Goal: Task Accomplishment & Management: Complete application form

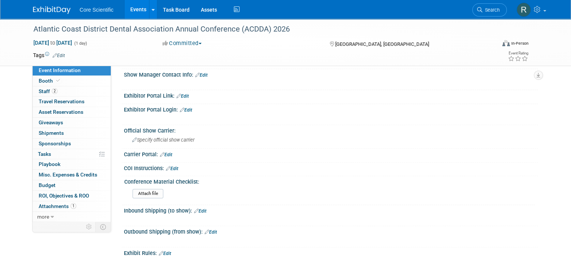
scroll to position [300, 0]
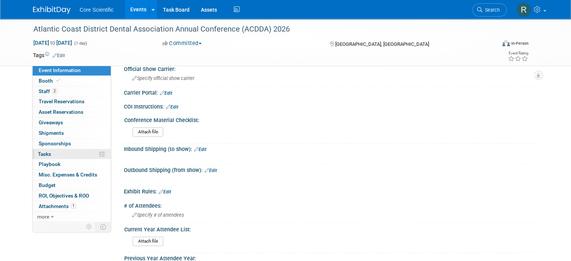
click at [53, 150] on link "0% Tasks 0%" at bounding box center [72, 154] width 78 height 10
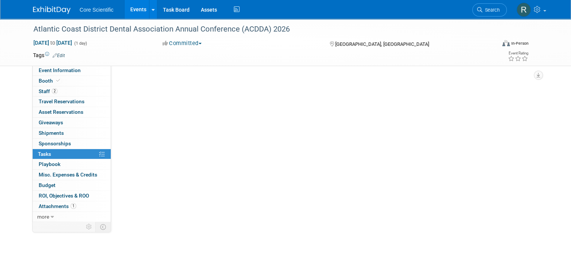
scroll to position [0, 0]
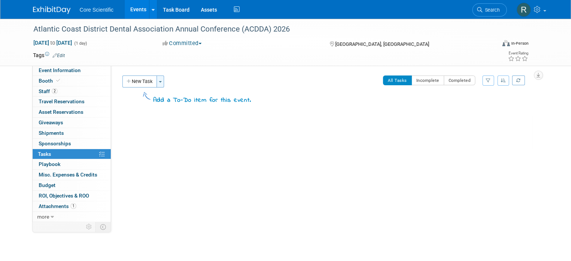
click at [157, 82] on button "Toggle Dropdown" at bounding box center [160, 81] width 8 height 12
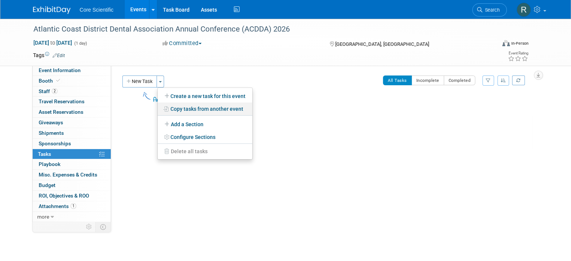
click at [175, 111] on link "Copy tasks from another event" at bounding box center [205, 108] width 95 height 13
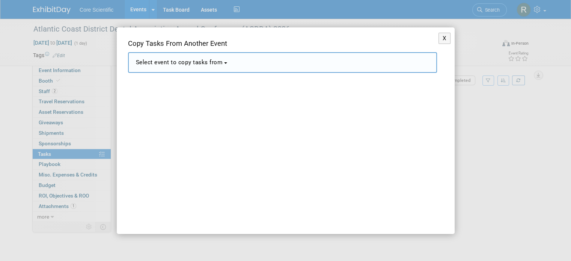
click at [218, 61] on span "Select event to copy tasks from" at bounding box center [179, 62] width 87 height 7
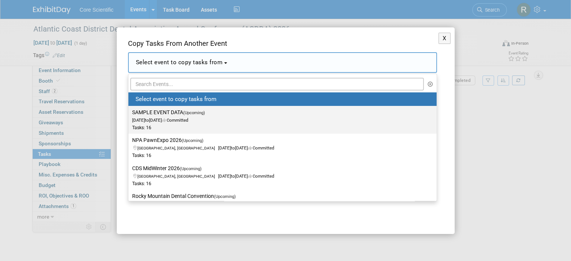
click at [167, 118] on icon at bounding box center [164, 120] width 5 height 4
click at [129, 115] on input "SAMPLE EVENT DATA (Upcoming) Jan 1, 2028 to Jan 4, 2028 Committed Tasks: 16" at bounding box center [127, 112] width 5 height 5
select select "11090879"
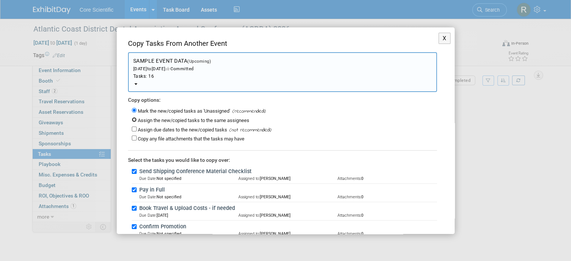
click at [134, 119] on input "Assign the new/copied tasks to the same assignees" at bounding box center [134, 119] width 5 height 5
radio input "true"
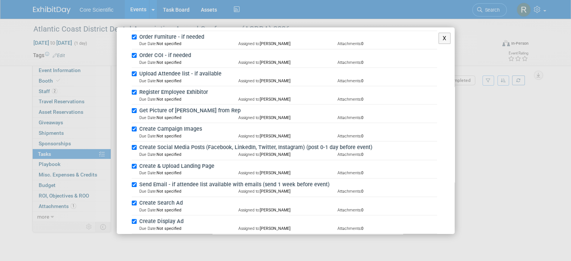
scroll to position [257, 0]
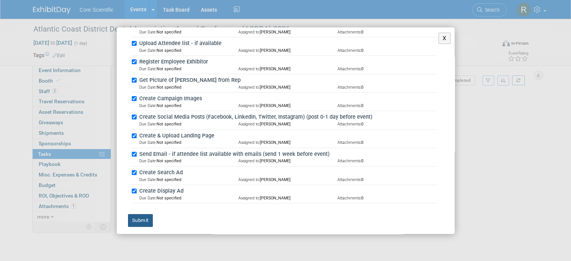
click at [141, 215] on button "Submit" at bounding box center [140, 220] width 25 height 13
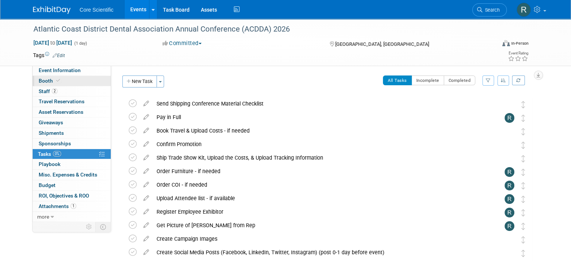
click at [42, 85] on link "Booth" at bounding box center [72, 81] width 78 height 10
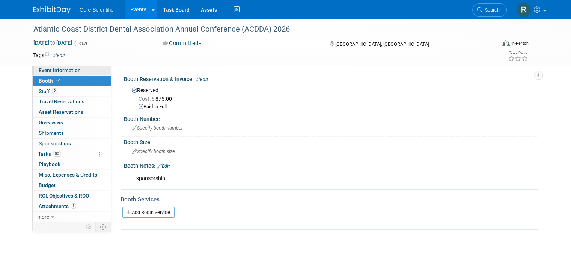
click at [62, 69] on span "Event Information" at bounding box center [60, 70] width 42 height 6
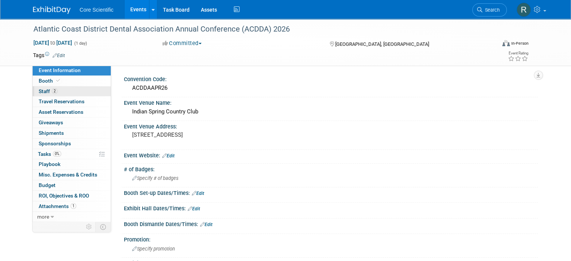
click at [62, 86] on link "2 Staff 2" at bounding box center [72, 91] width 78 height 10
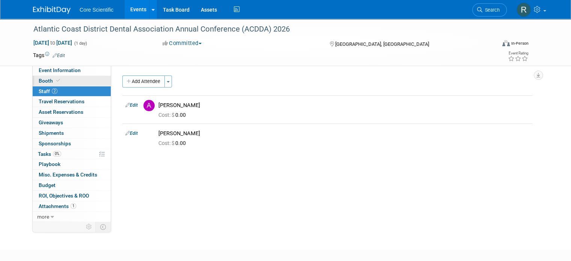
click at [63, 79] on link "Booth" at bounding box center [72, 81] width 78 height 10
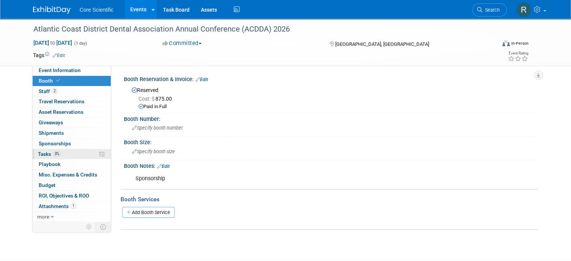
click at [54, 154] on span "0%" at bounding box center [57, 154] width 8 height 6
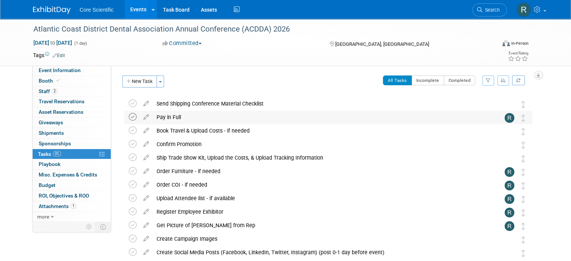
click at [129, 116] on icon at bounding box center [133, 117] width 8 height 8
click at [46, 11] on img at bounding box center [52, 10] width 38 height 8
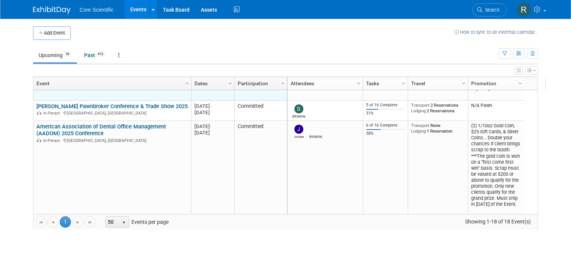
scroll to position [135, 0]
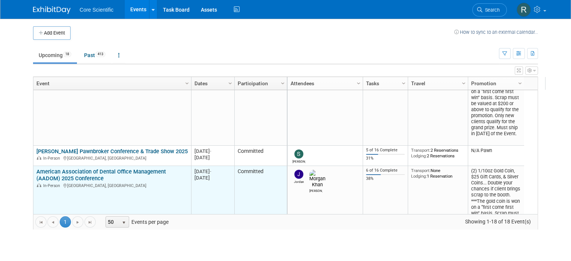
click at [110, 171] on link "American Association of Dental Office Management (AADOM) 2025 Conference" at bounding box center [100, 175] width 129 height 14
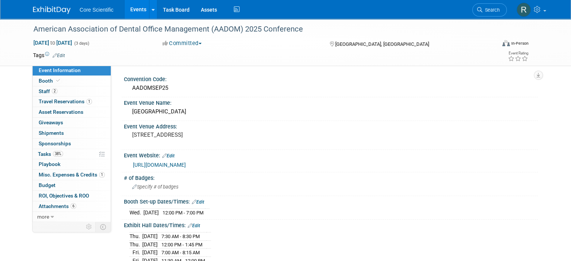
click at [155, 163] on link "[URL][DOMAIN_NAME]" at bounding box center [159, 165] width 53 height 6
click at [80, 82] on link "Booth" at bounding box center [72, 81] width 78 height 10
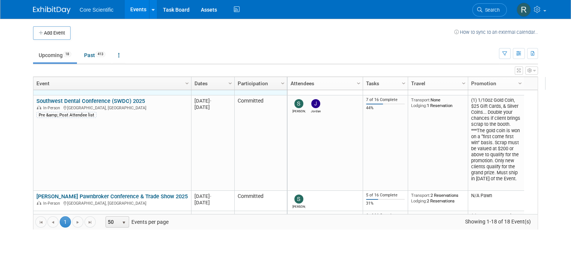
scroll to position [135, 0]
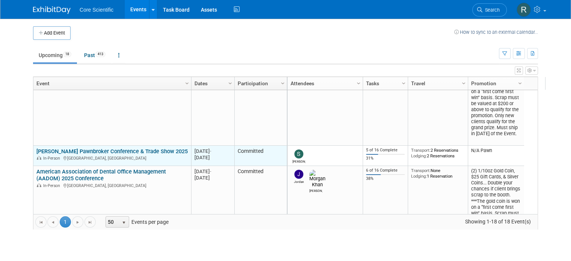
click at [57, 152] on link "[PERSON_NAME] Pawnbroker Conference & Trade Show 2025" at bounding box center [111, 151] width 151 height 7
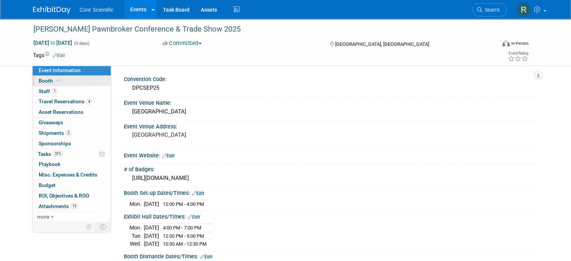
click at [56, 79] on icon at bounding box center [58, 80] width 4 height 4
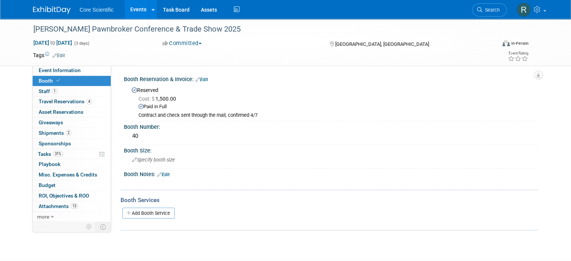
click at [51, 9] on img at bounding box center [52, 10] width 38 height 8
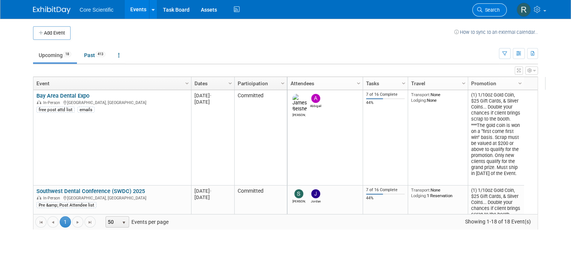
click at [500, 9] on span "Search" at bounding box center [490, 10] width 17 height 6
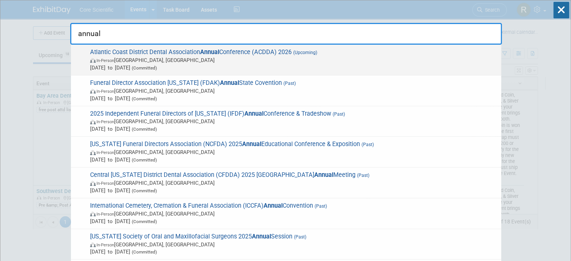
type input "annual"
click at [333, 64] on span "Apr 17, 2026 to Apr 17, 2026 (Committed)" at bounding box center [293, 68] width 407 height 8
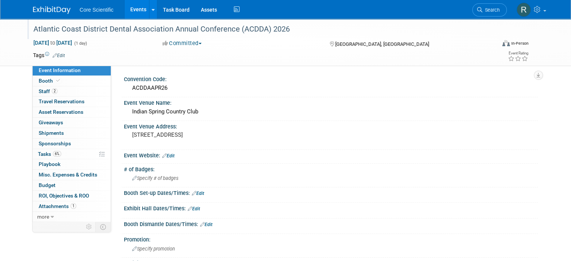
click at [250, 31] on div "Atlantic Coast District Dental Association Annual Conference (ACDDA) 2026" at bounding box center [259, 30] width 456 height 14
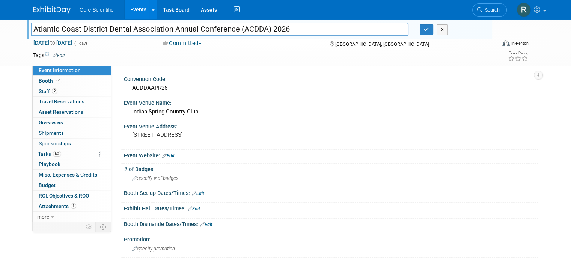
drag, startPoint x: 296, startPoint y: 25, endPoint x: -32, endPoint y: 24, distance: 327.6
click at [0, 24] on html "Core Scientific Events Add Event Bulk Upload Events Shareable Event Boards Rece…" at bounding box center [285, 130] width 571 height 261
click at [40, 2] on div at bounding box center [56, 7] width 47 height 14
click at [60, 94] on link "2 Staff 2" at bounding box center [72, 91] width 78 height 10
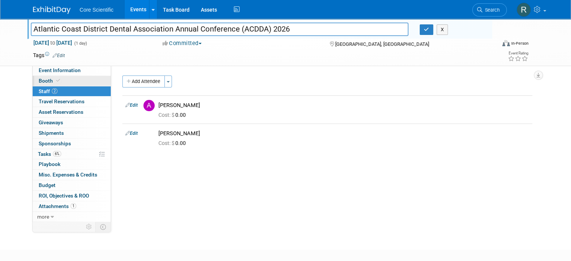
click at [66, 81] on link "Booth" at bounding box center [72, 81] width 78 height 10
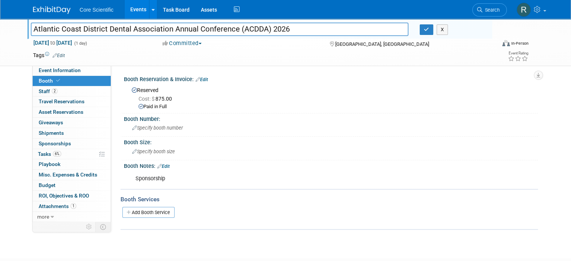
click at [155, 112] on div "Booth Reservation & Invoice: Edit Reserved Cost: $ 875.00 Paid in Full" at bounding box center [328, 94] width 417 height 40
click at [155, 106] on div "Paid in Full" at bounding box center [335, 106] width 394 height 7
click at [73, 69] on link "Event Information" at bounding box center [72, 70] width 78 height 10
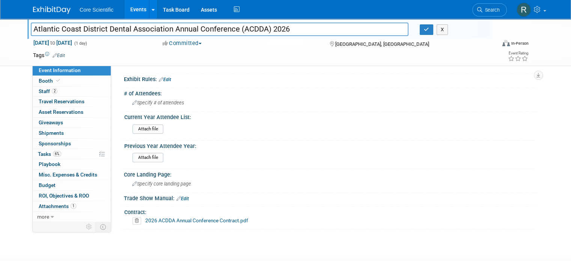
scroll to position [413, 0]
click at [170, 217] on link "2026 ACDDA Annual Conference Contract.pdf" at bounding box center [196, 220] width 103 height 6
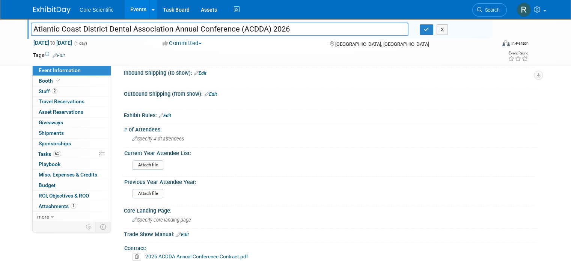
scroll to position [263, 0]
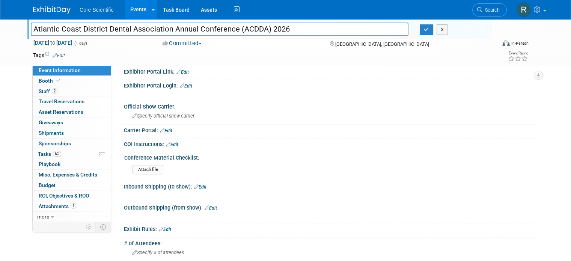
click at [53, 10] on img at bounding box center [52, 10] width 38 height 8
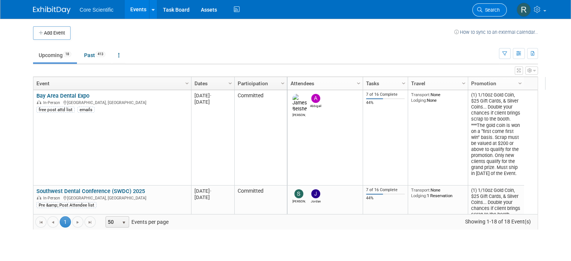
click at [499, 14] on link "Search" at bounding box center [489, 9] width 35 height 13
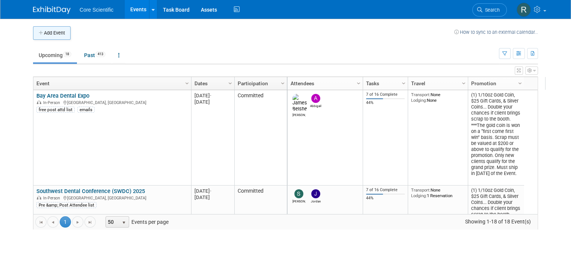
click at [39, 35] on button "Add Event" at bounding box center [52, 33] width 38 height 14
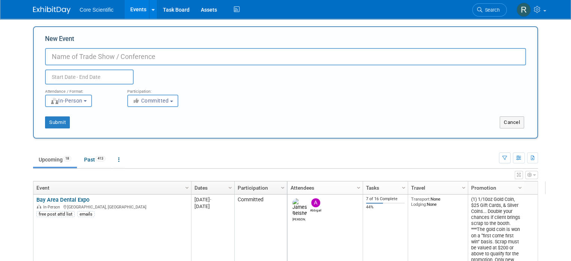
click at [93, 57] on input "New Event" at bounding box center [285, 56] width 481 height 17
type input "2026 NWDDA Annual Meeting"
drag, startPoint x: 86, startPoint y: 69, endPoint x: 84, endPoint y: 72, distance: 4.6
click at [84, 72] on div "Duplicate Event Warning" at bounding box center [285, 74] width 492 height 19
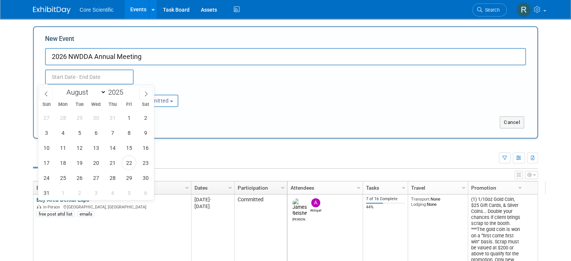
click at [81, 78] on input "text" at bounding box center [89, 76] width 89 height 15
click at [74, 90] on select "January February March April May June July August September October November De…" at bounding box center [84, 91] width 43 height 9
select select "1"
click at [63, 87] on select "January February March April May June July August September October November De…" at bounding box center [84, 91] width 43 height 9
click at [117, 88] on input "2025" at bounding box center [117, 92] width 23 height 9
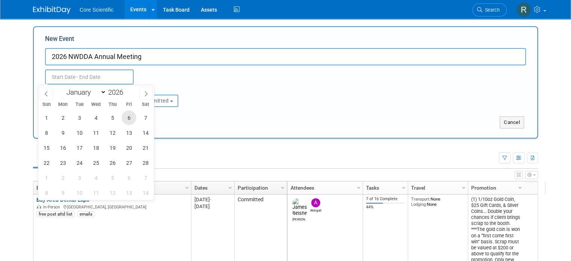
type input "2026"
click at [126, 115] on span "6" at bounding box center [129, 117] width 15 height 15
type input "Feb 6, 2026 to Feb 6, 2026"
type input "2025"
type input "Feb 6, 2026 to Feb 6, 2026"
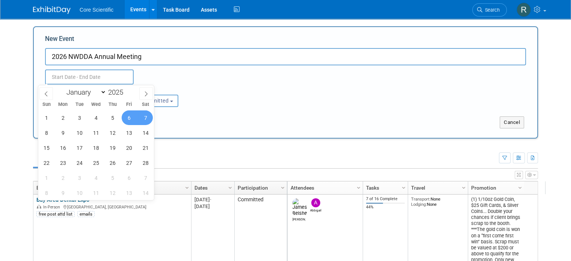
type input "2026"
click at [201, 112] on div "Submit Cancel" at bounding box center [285, 117] width 492 height 21
select select "1"
click at [60, 74] on input "Feb 6, 2026 to Feb 6, 2026" at bounding box center [89, 76] width 89 height 15
click at [146, 115] on span "7" at bounding box center [145, 117] width 15 height 15
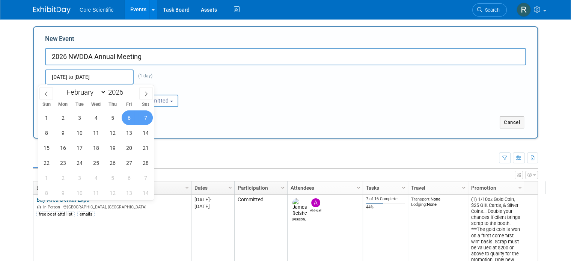
type input "[DATE] to [DATE]"
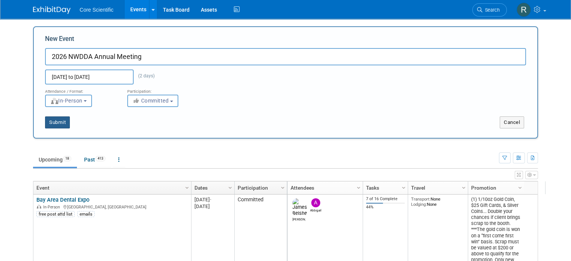
click at [54, 123] on button "Submit" at bounding box center [57, 122] width 25 height 12
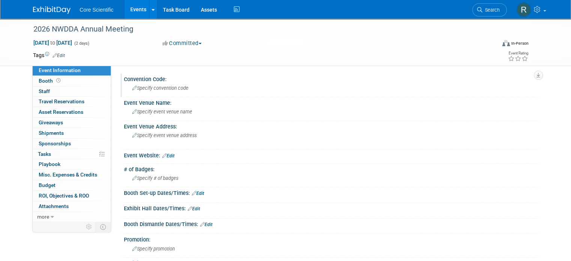
click at [140, 85] on span "Specify convention code" at bounding box center [160, 88] width 56 height 6
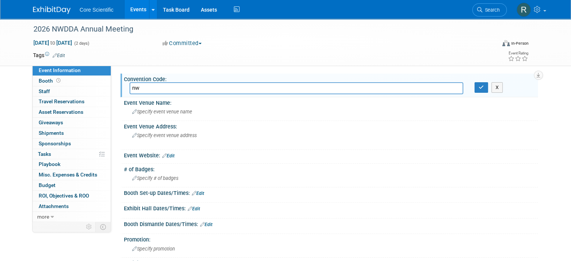
type input "n"
type input "NWDDAFEB26"
click at [484, 86] on icon "button" at bounding box center [481, 87] width 5 height 5
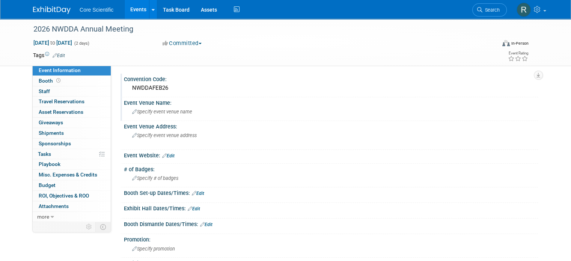
click at [154, 109] on span "Specify event venue name" at bounding box center [162, 112] width 60 height 6
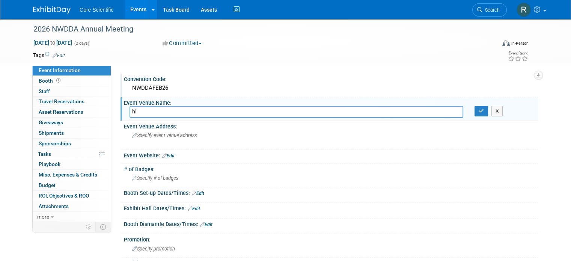
type input "h"
type input "[GEOGRAPHIC_DATA]"
click at [484, 108] on icon "button" at bounding box center [481, 110] width 5 height 5
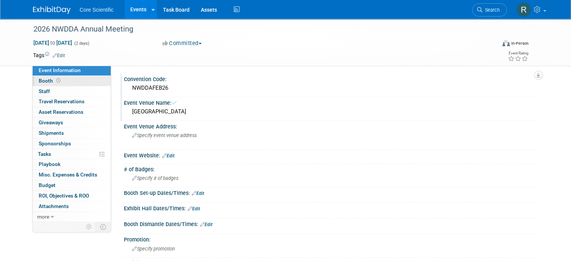
click at [64, 78] on link "Booth" at bounding box center [72, 81] width 78 height 10
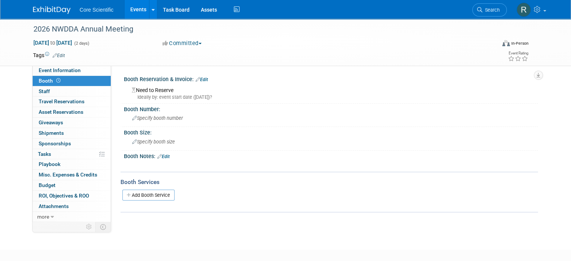
click at [196, 79] on link "Edit" at bounding box center [202, 79] width 12 height 5
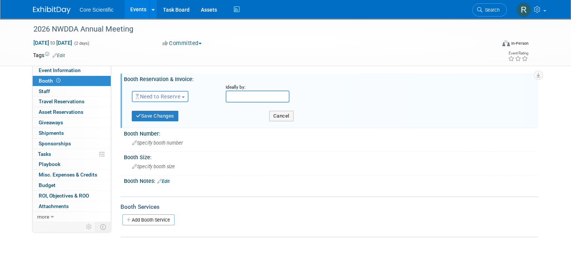
click at [233, 96] on input "text" at bounding box center [258, 96] width 64 height 12
click at [160, 101] on button "Need to Reserve" at bounding box center [160, 96] width 57 height 11
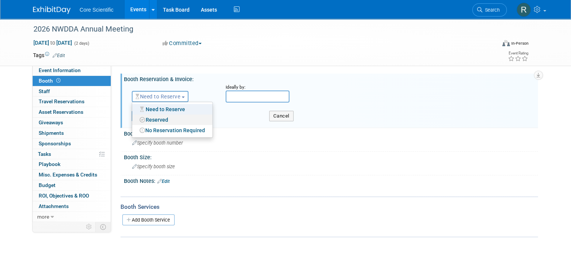
click at [160, 119] on link "Reserved" at bounding box center [172, 119] width 80 height 11
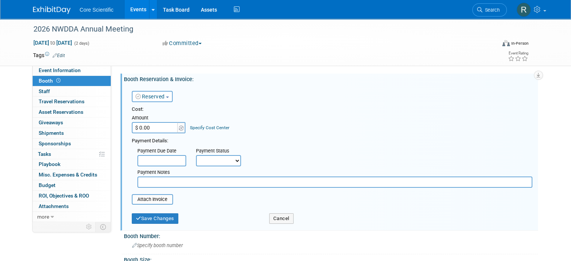
click at [159, 131] on input "$ 0.00" at bounding box center [155, 127] width 47 height 11
type input "$ 975.00"
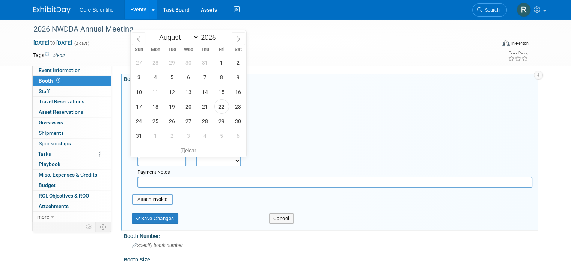
click at [160, 159] on input "text" at bounding box center [161, 160] width 49 height 11
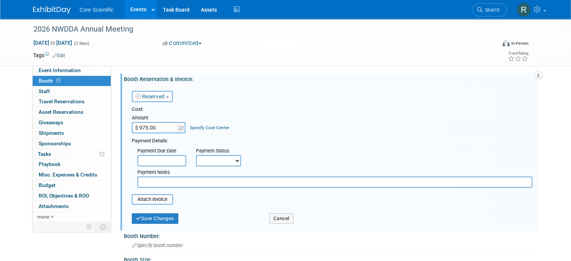
click at [318, 49] on div "[DATE] to [DATE] (2 days) [DATE] to [DATE] Committed Committed Considering Not …" at bounding box center [280, 44] width 507 height 11
click at [207, 160] on select "Not Paid Yet Partially Paid Paid in Full" at bounding box center [218, 160] width 45 height 11
select select "1"
click at [196, 155] on select "Not Paid Yet Partially Paid Paid in Full" at bounding box center [218, 160] width 45 height 11
click at [157, 197] on input "file" at bounding box center [127, 199] width 89 height 9
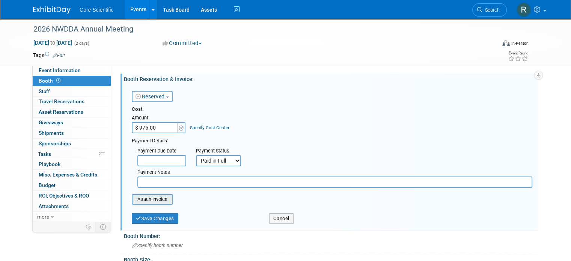
click at [153, 200] on input "file" at bounding box center [127, 199] width 89 height 9
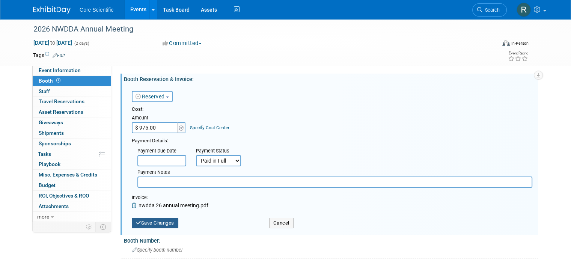
click at [165, 225] on button "Save Changes" at bounding box center [155, 223] width 47 height 11
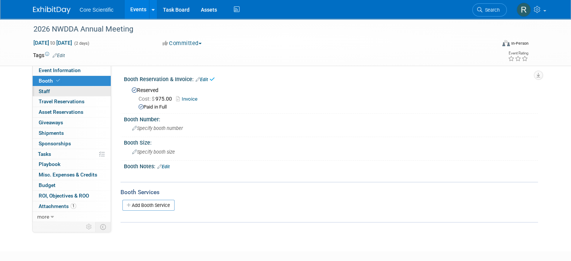
click at [43, 94] on span "Staff 0" at bounding box center [44, 91] width 11 height 6
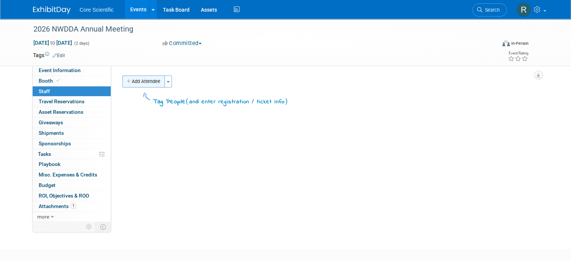
click at [128, 81] on button "Add Attendee" at bounding box center [143, 81] width 42 height 12
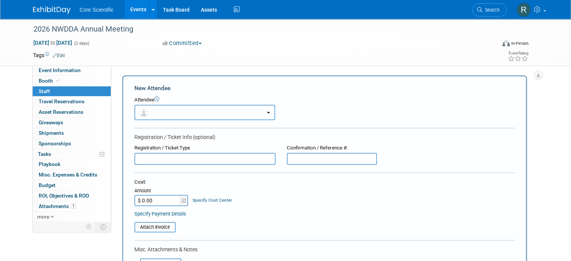
click at [173, 113] on button "button" at bounding box center [204, 112] width 141 height 15
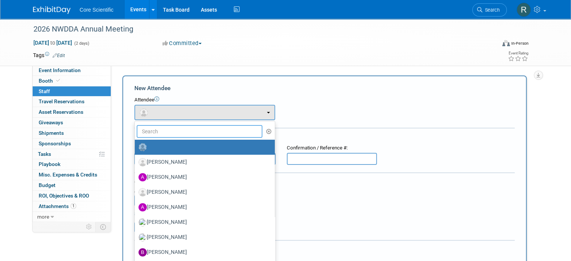
click at [172, 133] on input "text" at bounding box center [200, 131] width 126 height 13
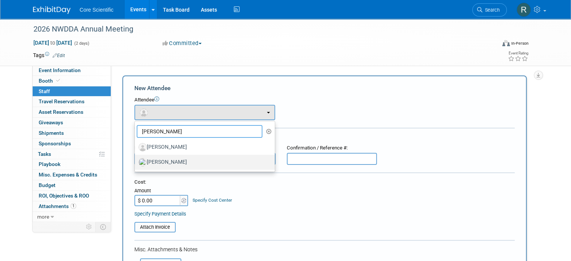
type input "[PERSON_NAME]"
click at [156, 159] on label "[PERSON_NAME]" at bounding box center [202, 162] width 129 height 12
click at [136, 159] on input "[PERSON_NAME]" at bounding box center [133, 161] width 5 height 5
select select "6c128cb2-0c38-4361-b858-ae58881757a8"
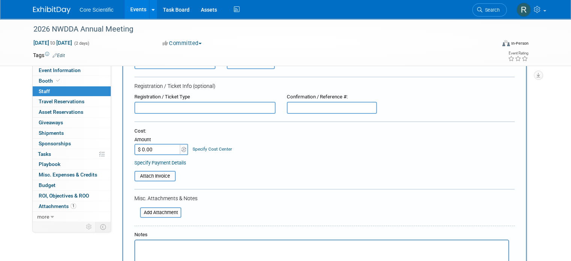
scroll to position [150, 0]
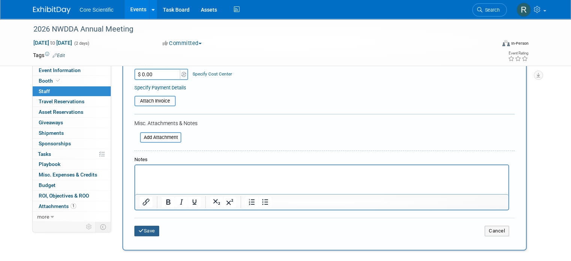
click at [141, 232] on button "Save" at bounding box center [146, 231] width 25 height 11
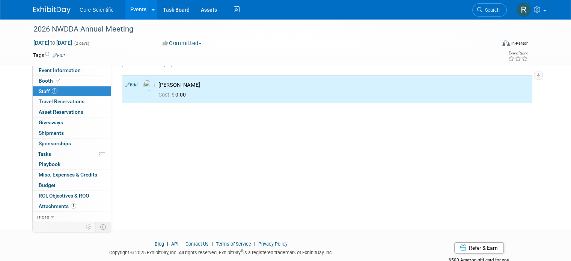
scroll to position [0, 0]
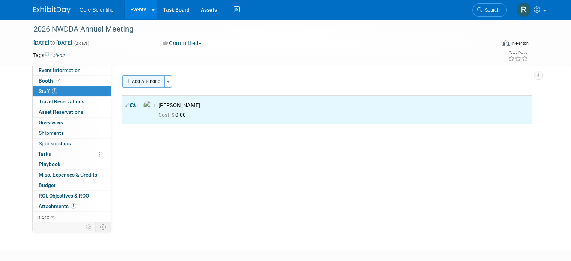
click at [150, 81] on button "Add Attendee" at bounding box center [143, 81] width 42 height 12
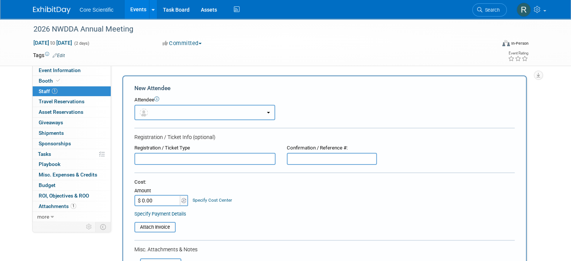
click at [168, 112] on button "button" at bounding box center [204, 112] width 141 height 15
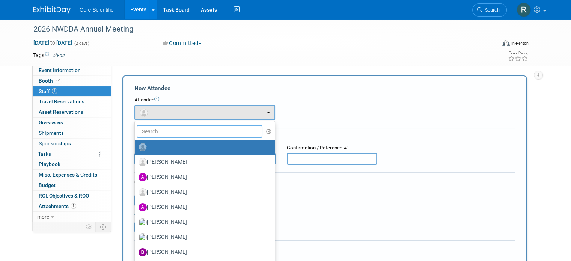
click at [170, 134] on input "text" at bounding box center [200, 131] width 126 height 13
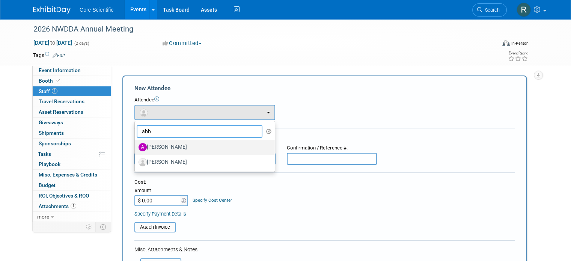
type input "abb"
click at [167, 149] on label "[PERSON_NAME]" at bounding box center [202, 147] width 129 height 12
click at [136, 149] on input "[PERSON_NAME]" at bounding box center [133, 146] width 5 height 5
select select "05a50c2f-ee05-48f9-88d1-bd1b04a06639"
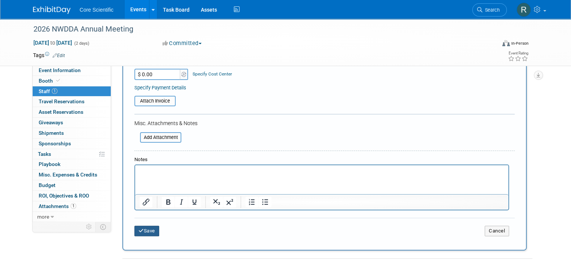
click at [140, 233] on button "Save" at bounding box center [146, 231] width 25 height 11
